Goal: Task Accomplishment & Management: Manage account settings

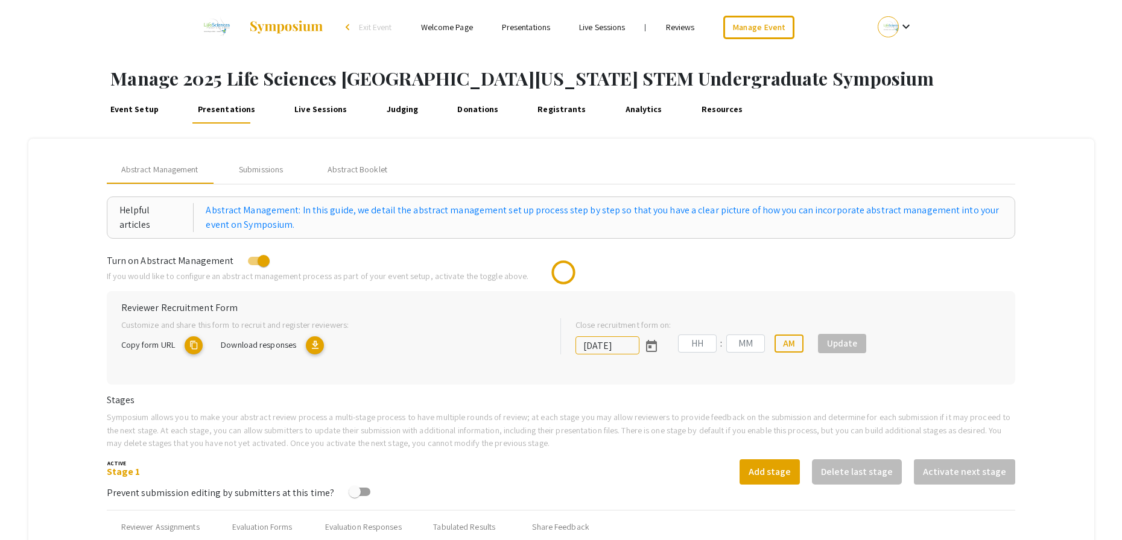
type input "10/25/2025"
type input "05"
type input "00"
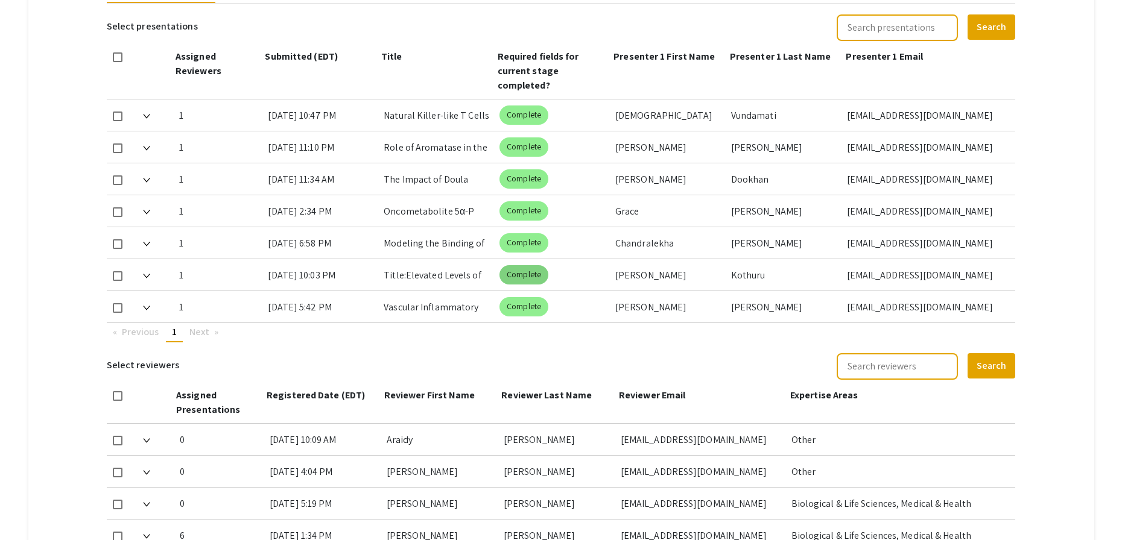
scroll to position [547, 0]
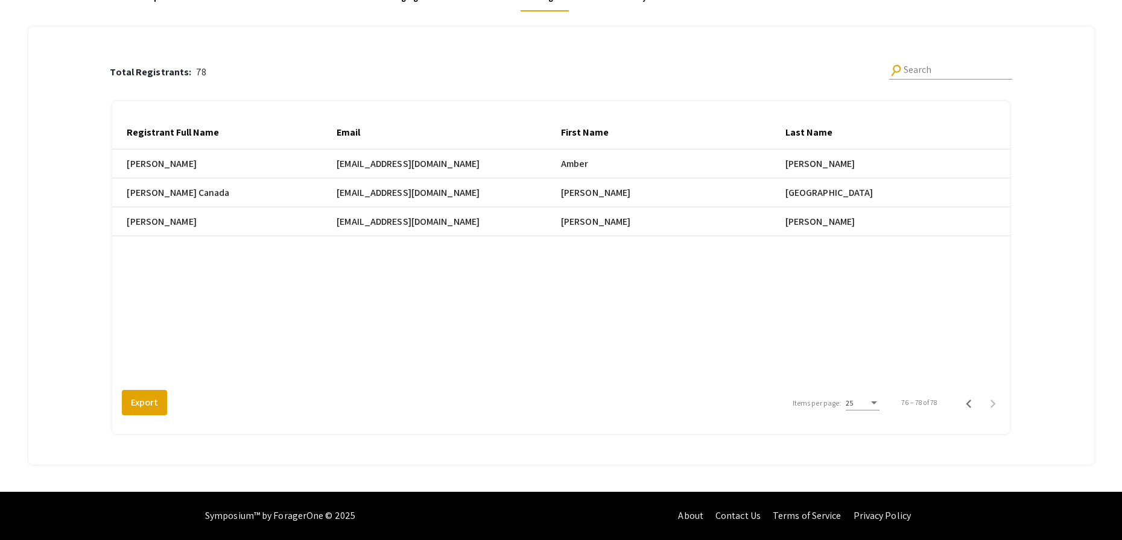
scroll to position [0, 592]
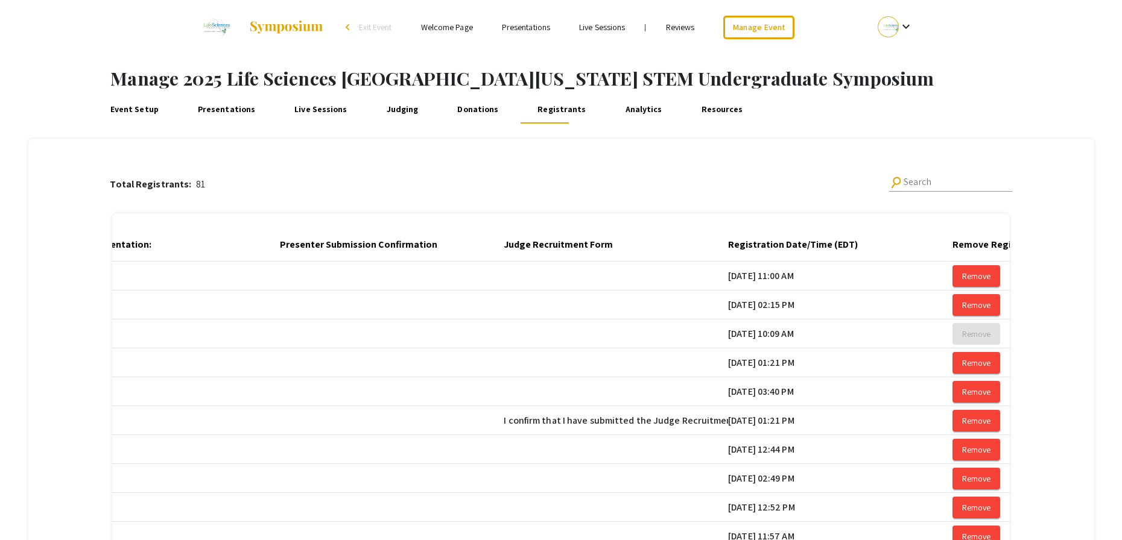
scroll to position [0, 1851]
click at [868, 245] on div at bounding box center [864, 244] width 7 height 7
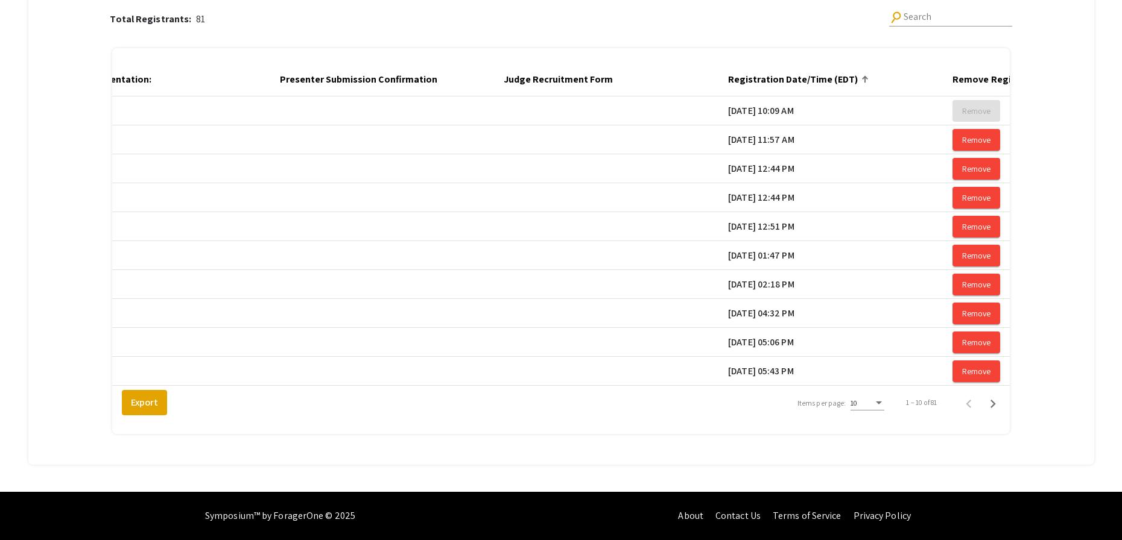
scroll to position [174, 0]
click at [867, 401] on div "10" at bounding box center [861, 403] width 23 height 8
click at [870, 428] on span "25" at bounding box center [874, 425] width 34 height 22
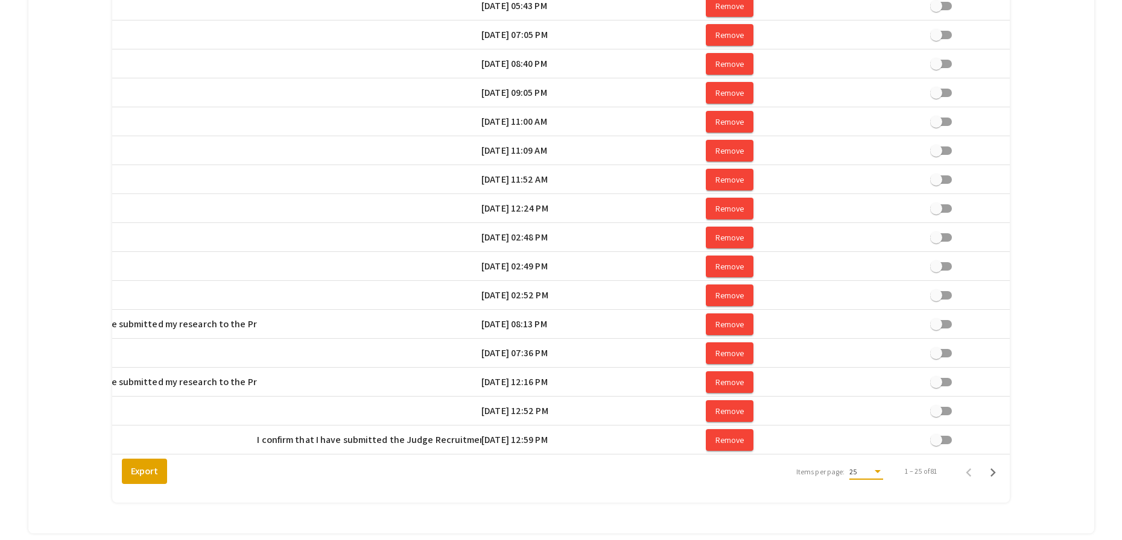
scroll to position [0, 2102]
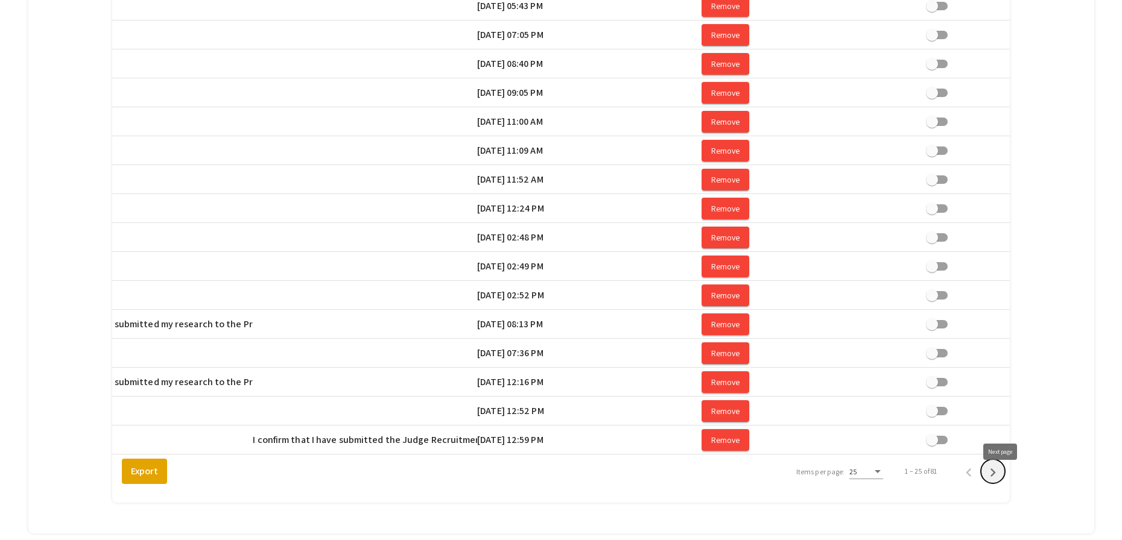
click at [1001, 481] on icon "Next page" at bounding box center [992, 472] width 17 height 17
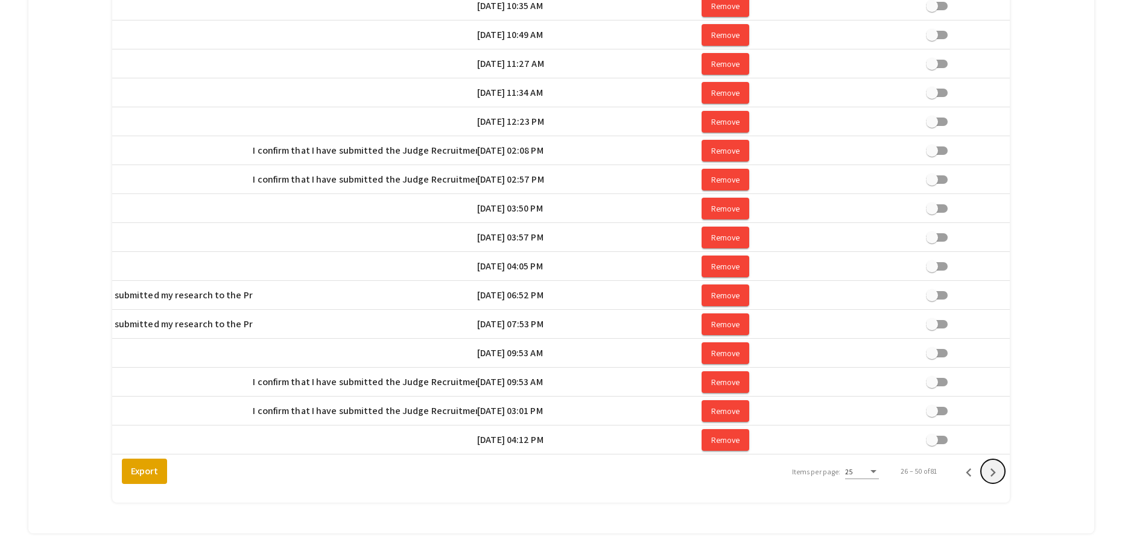
click at [1001, 481] on icon "Next page" at bounding box center [992, 472] width 17 height 17
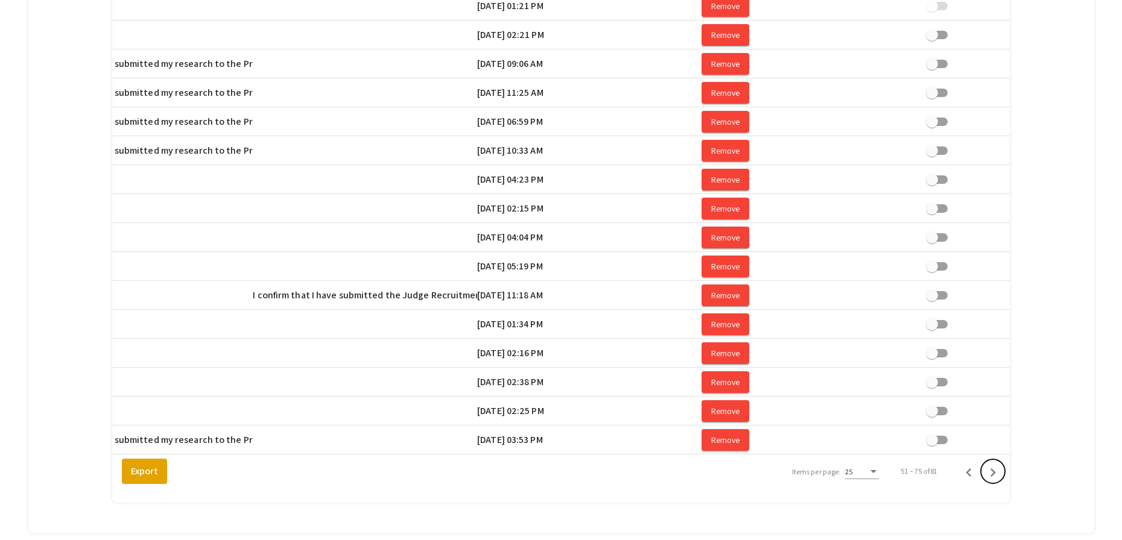
click at [1001, 481] on icon "Next page" at bounding box center [992, 472] width 17 height 17
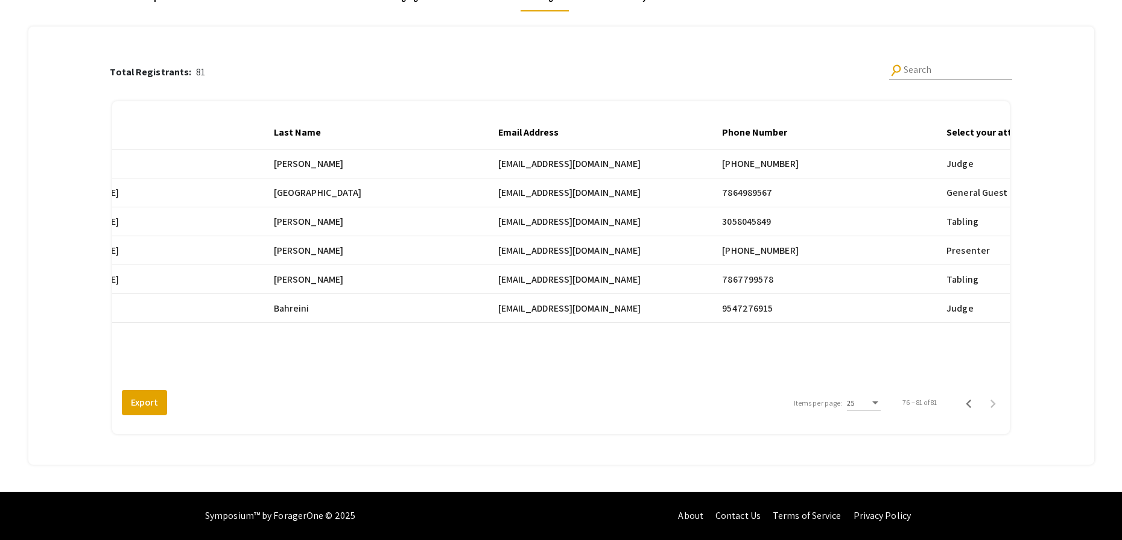
scroll to position [0, 506]
drag, startPoint x: 513, startPoint y: 252, endPoint x: 617, endPoint y: 253, distance: 104.3
click at [617, 253] on span "[EMAIL_ADDRESS][DOMAIN_NAME]" at bounding box center [575, 251] width 143 height 14
copy span "[EMAIL_ADDRESS][DOMAIN_NAME]"
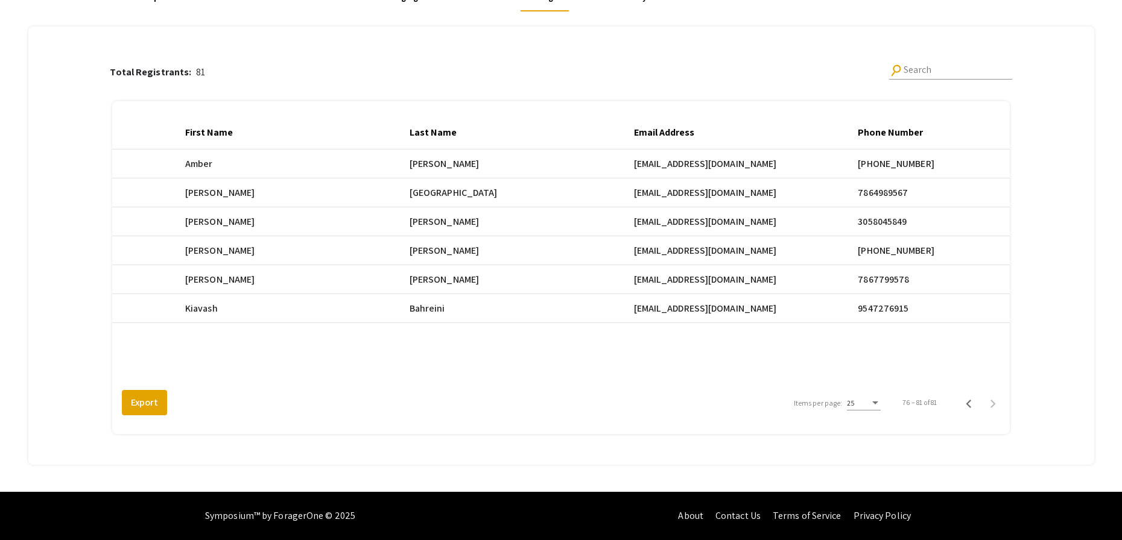
scroll to position [0, 385]
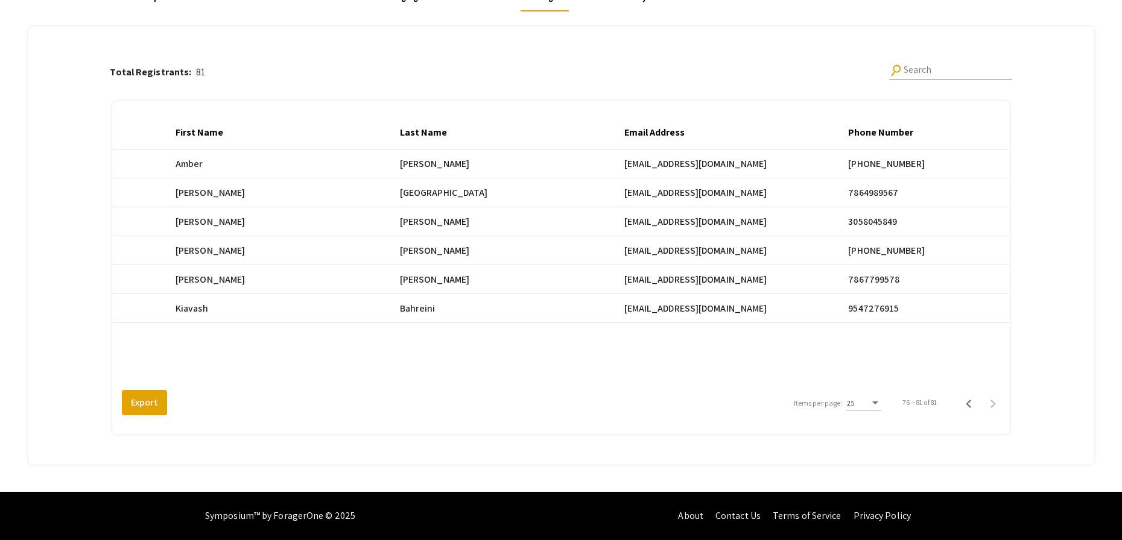
click at [651, 253] on span "[EMAIL_ADDRESS][DOMAIN_NAME]" at bounding box center [695, 251] width 143 height 14
drag, startPoint x: 738, startPoint y: 251, endPoint x: 634, endPoint y: 251, distance: 104.3
click at [634, 251] on span "[EMAIL_ADDRESS][DOMAIN_NAME]" at bounding box center [695, 251] width 143 height 14
copy span "[EMAIL_ADDRESS][DOMAIN_NAME]"
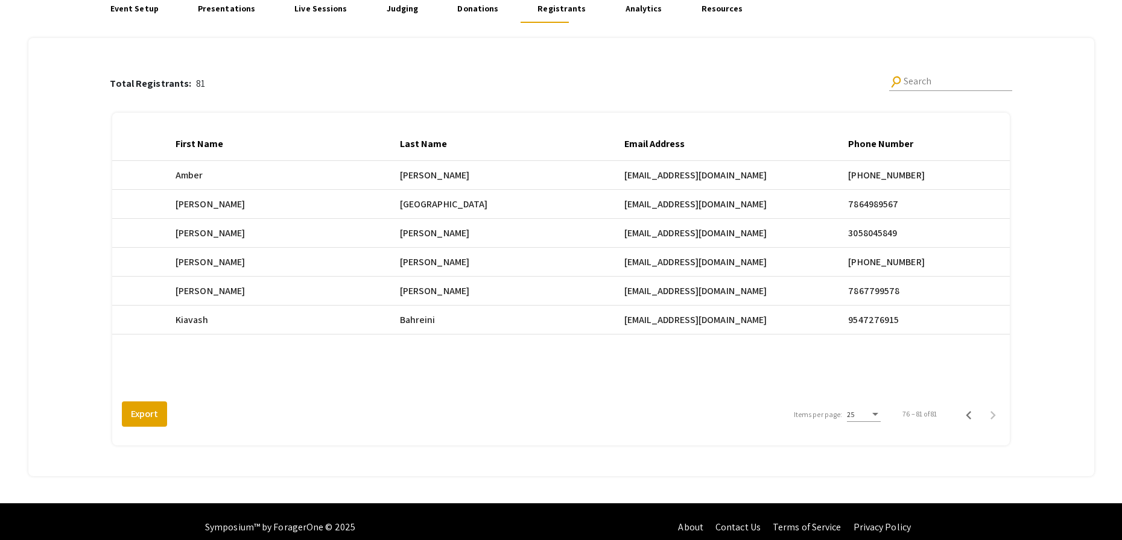
scroll to position [112, 0]
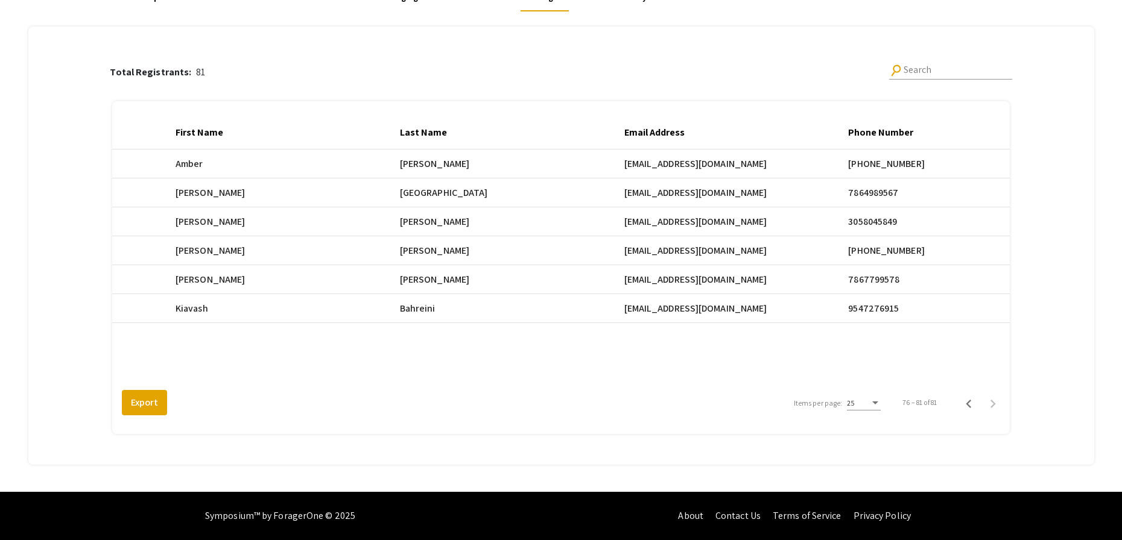
click at [239, 74] on div "Total Registrants: 81 search Search" at bounding box center [561, 71] width 902 height 39
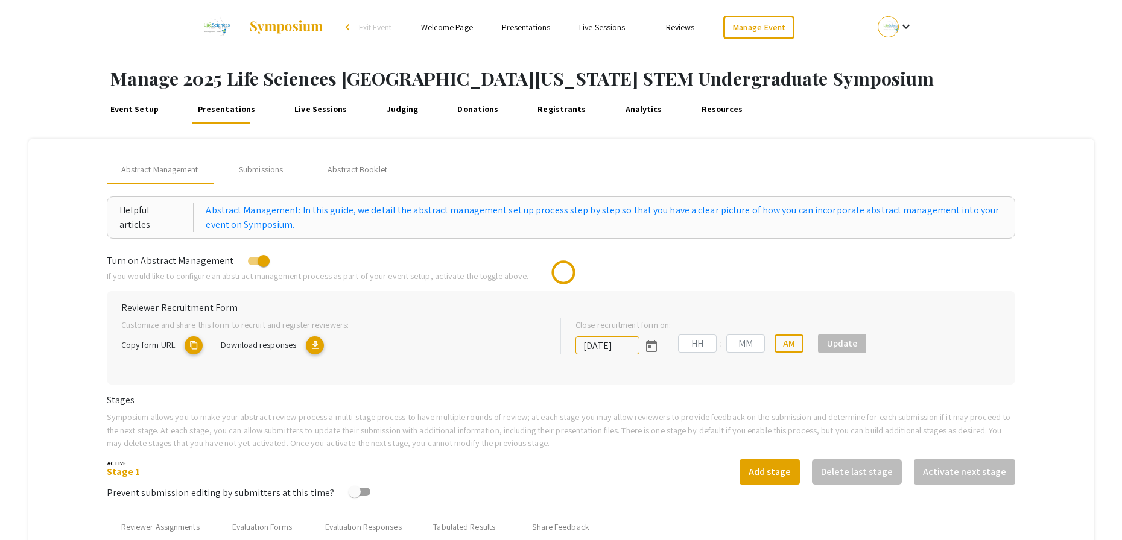
type input "[DATE]"
type input "05"
type input "00"
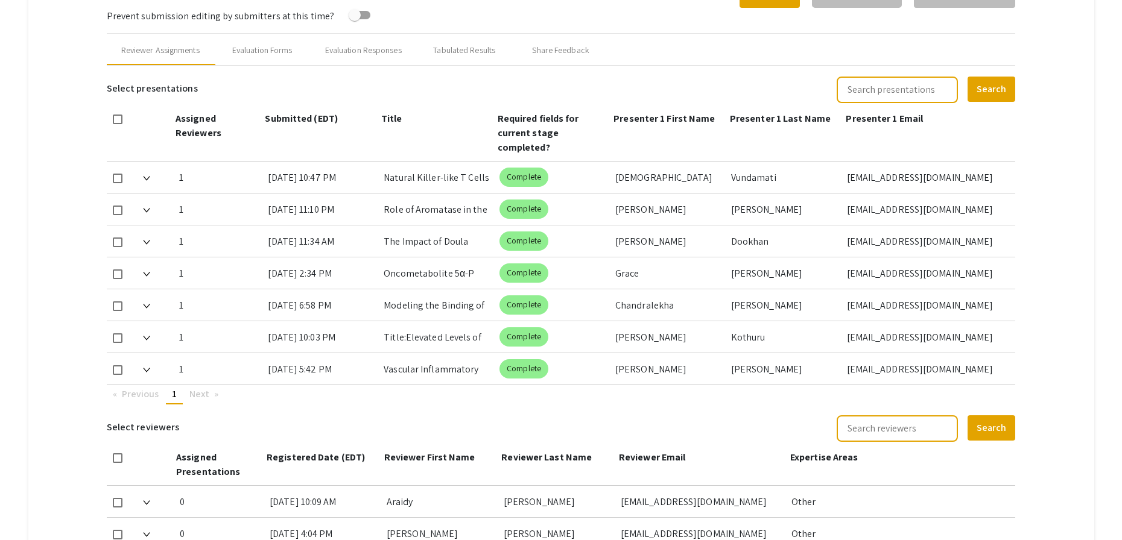
scroll to position [478, 0]
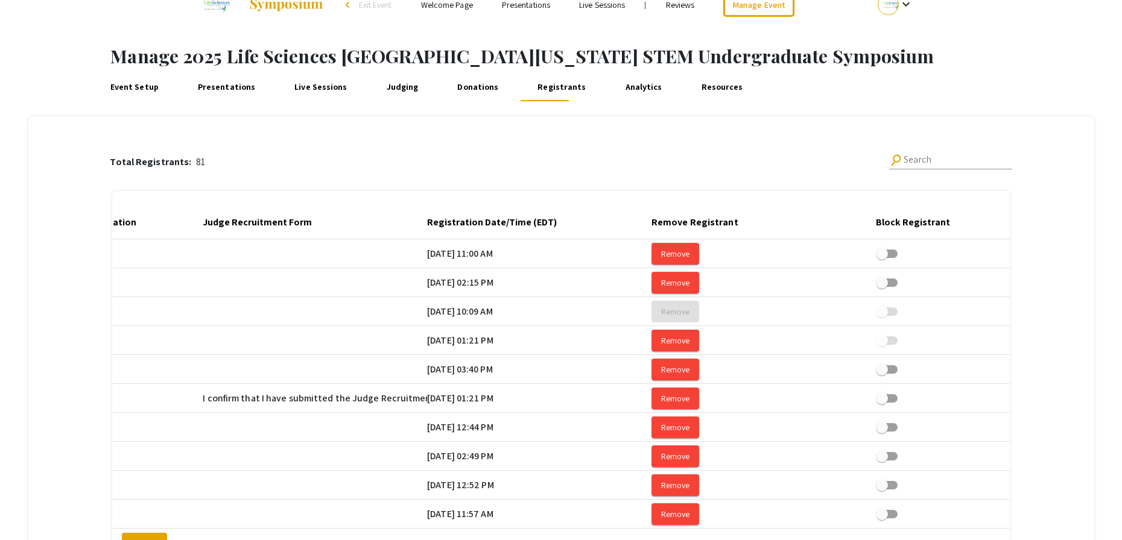
scroll to position [0, 2153]
click at [566, 221] on div at bounding box center [564, 221] width 4 height 4
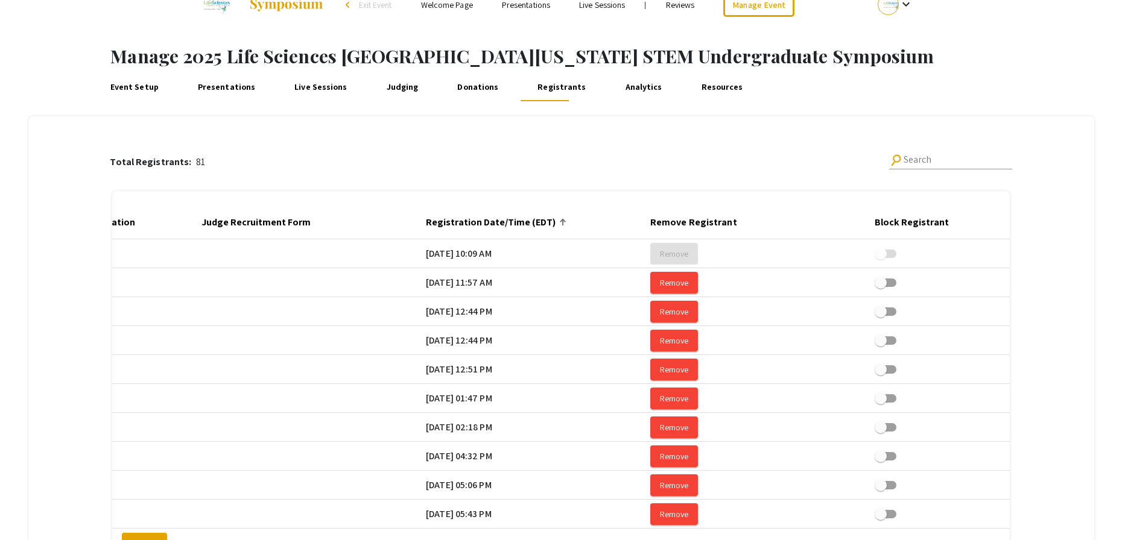
scroll to position [174, 0]
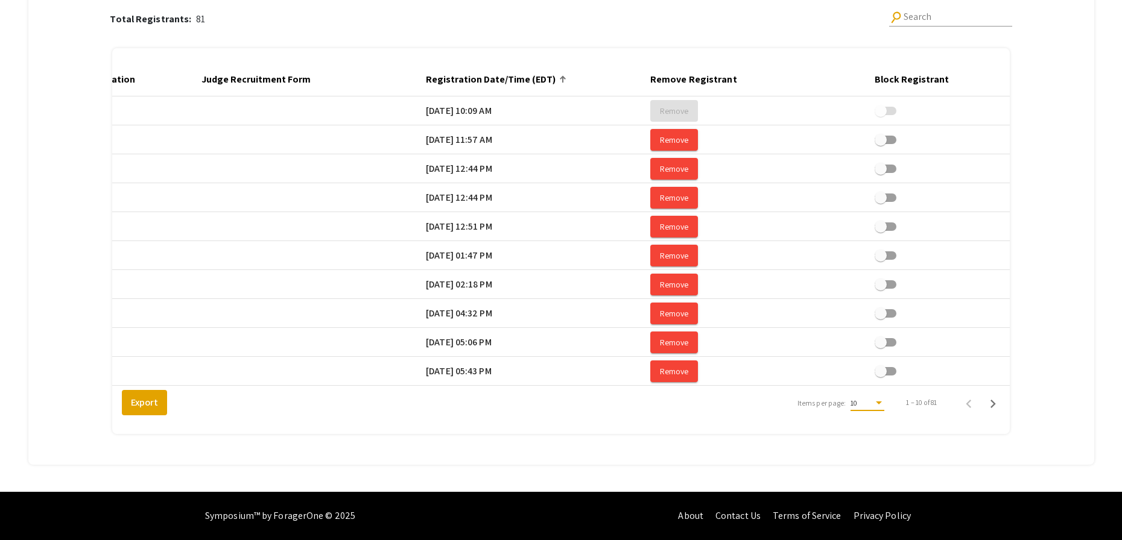
click at [882, 405] on div "Items per page:" at bounding box center [879, 403] width 6 height 3
click at [877, 429] on span "25" at bounding box center [874, 425] width 34 height 22
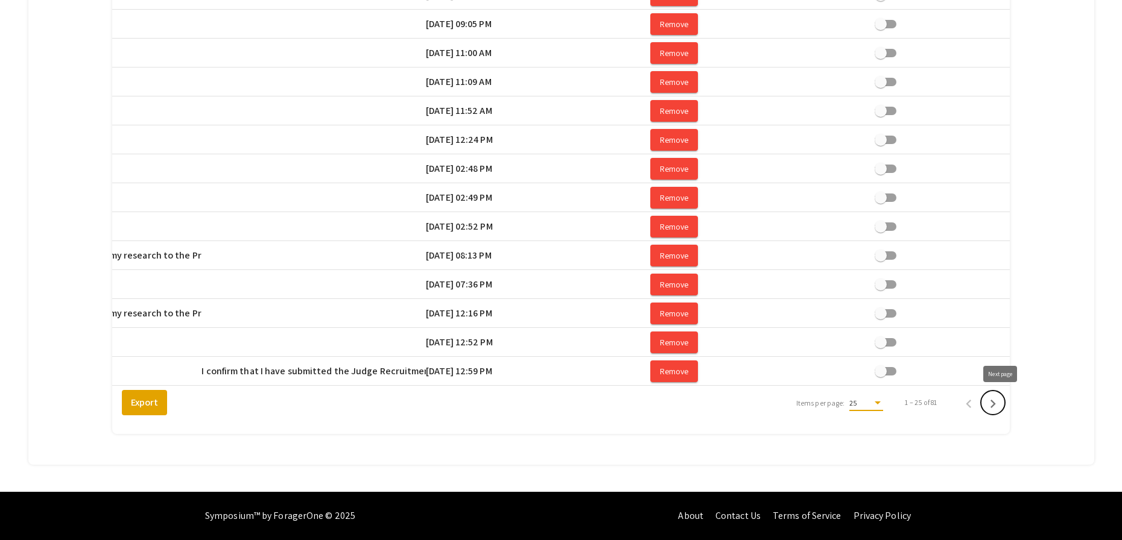
click at [1001, 402] on icon "Next page" at bounding box center [992, 404] width 17 height 17
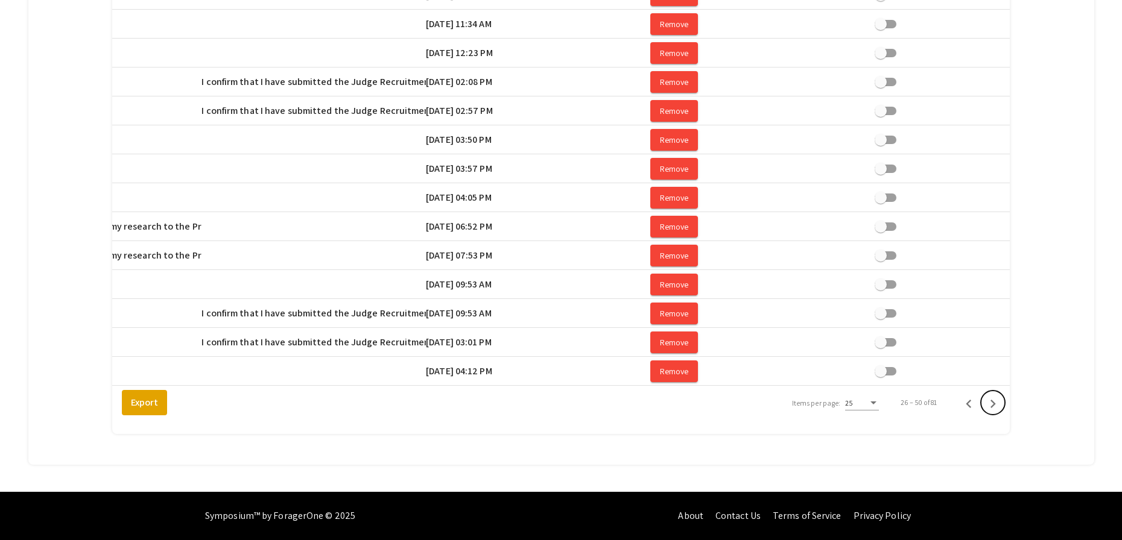
click at [1001, 402] on icon "Next page" at bounding box center [992, 404] width 17 height 17
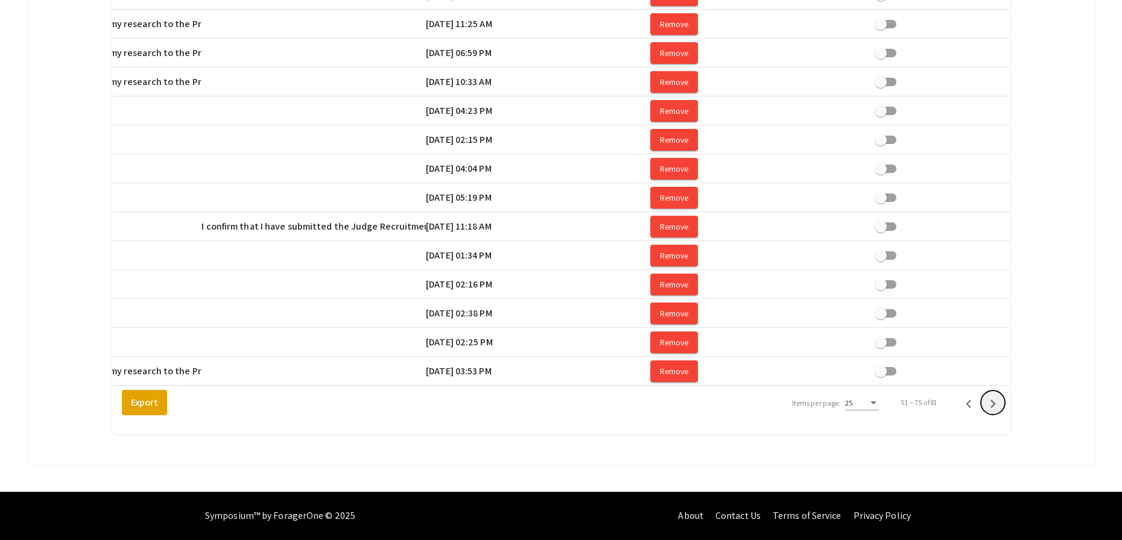
click at [1001, 402] on icon "Next page" at bounding box center [992, 404] width 17 height 17
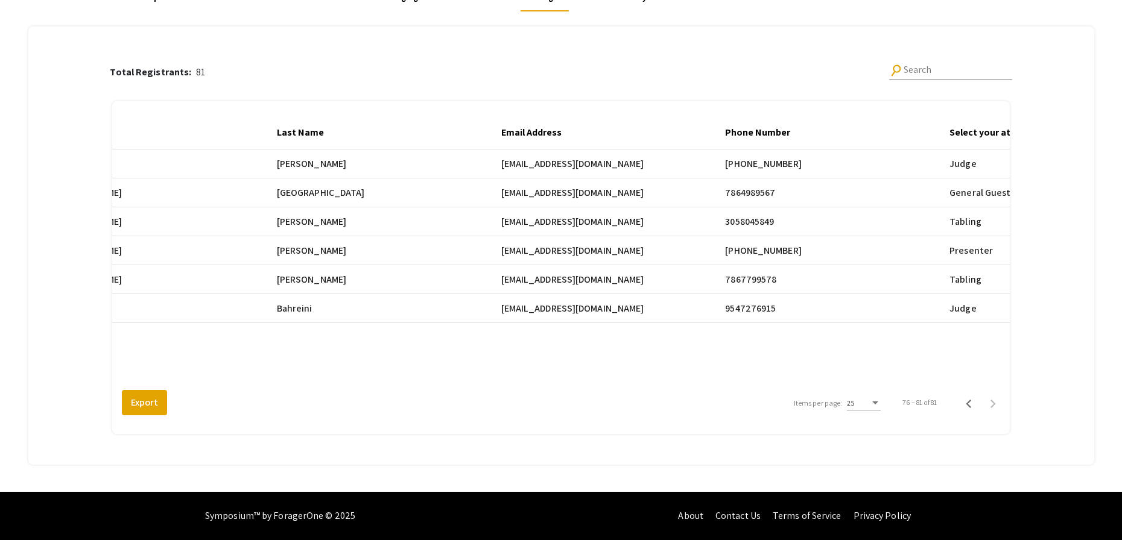
scroll to position [0, 509]
click at [977, 404] on icon "Previous page" at bounding box center [968, 404] width 17 height 17
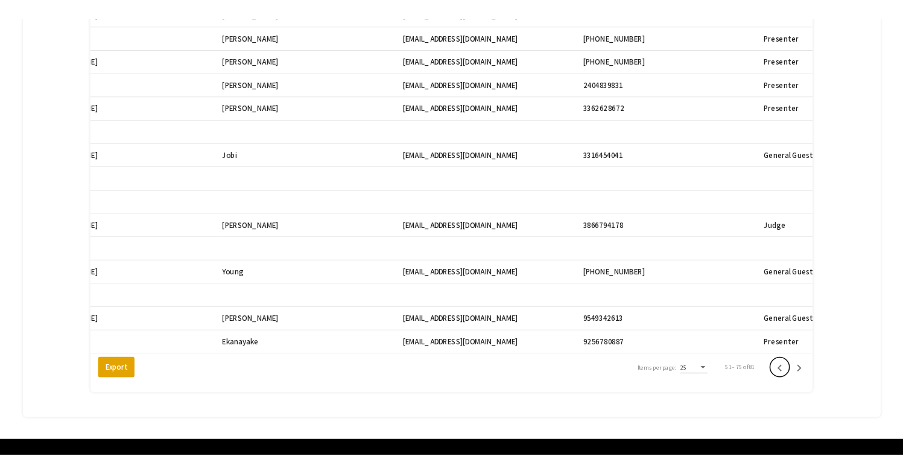
scroll to position [602, 0]
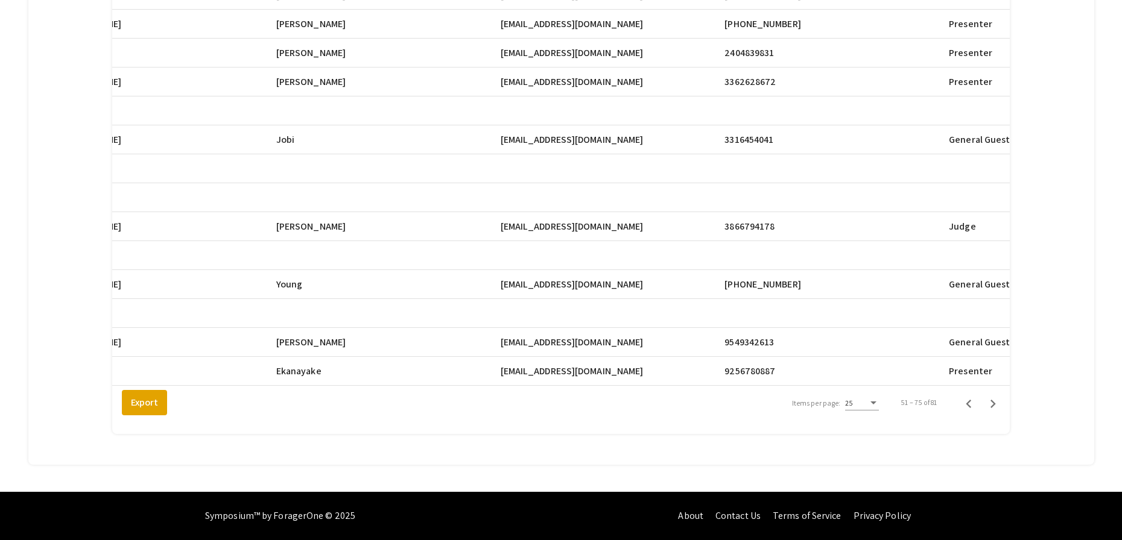
drag, startPoint x: 509, startPoint y: 370, endPoint x: 608, endPoint y: 371, distance: 98.9
click at [608, 371] on span "[EMAIL_ADDRESS][DOMAIN_NAME]" at bounding box center [572, 371] width 143 height 14
copy span "[EMAIL_ADDRESS][DOMAIN_NAME]"
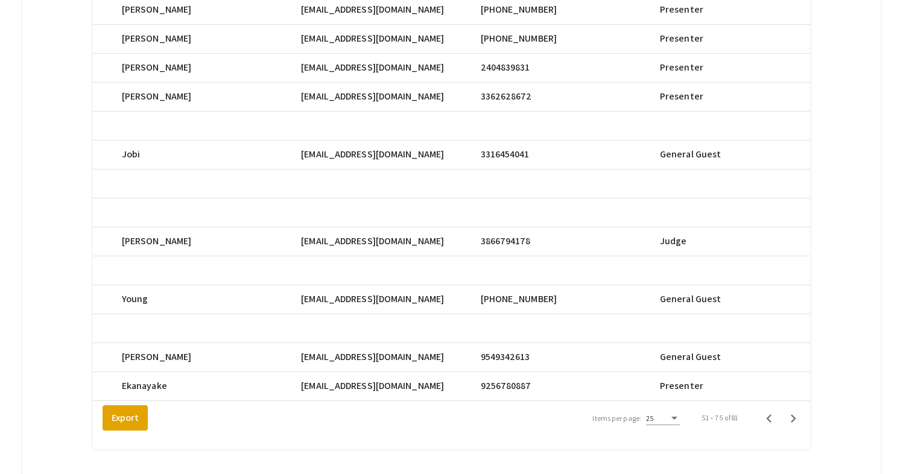
scroll to position [0, 509]
